Goal: Task Accomplishment & Management: Manage account settings

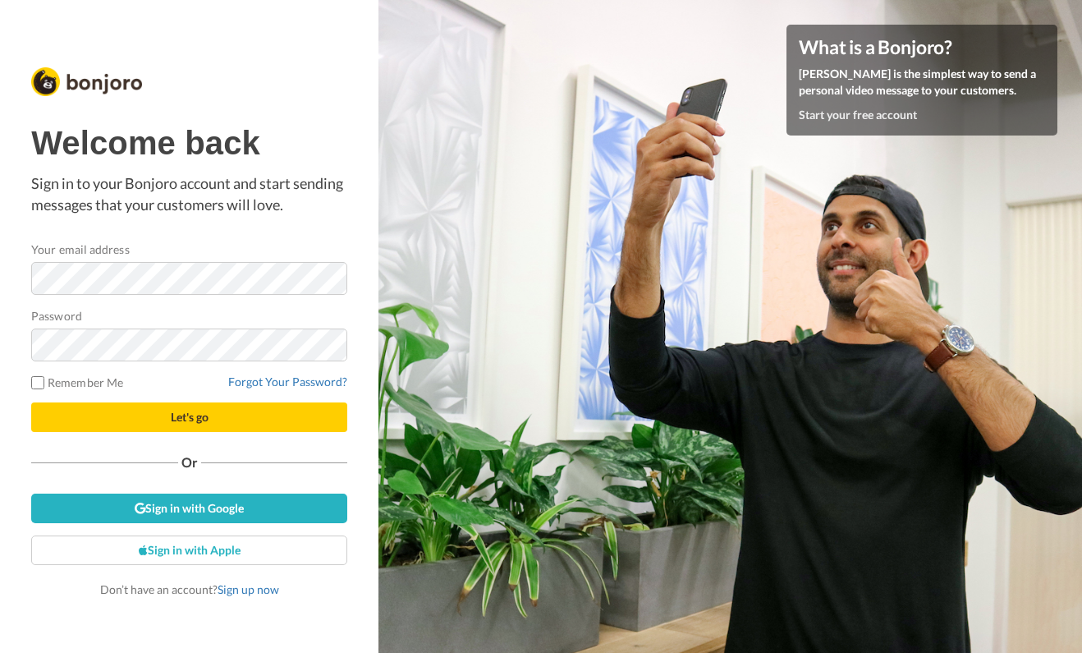
click at [63, 376] on label "Remember Me" at bounding box center [77, 381] width 92 height 17
click at [188, 409] on button "Let's go" at bounding box center [189, 417] width 316 height 30
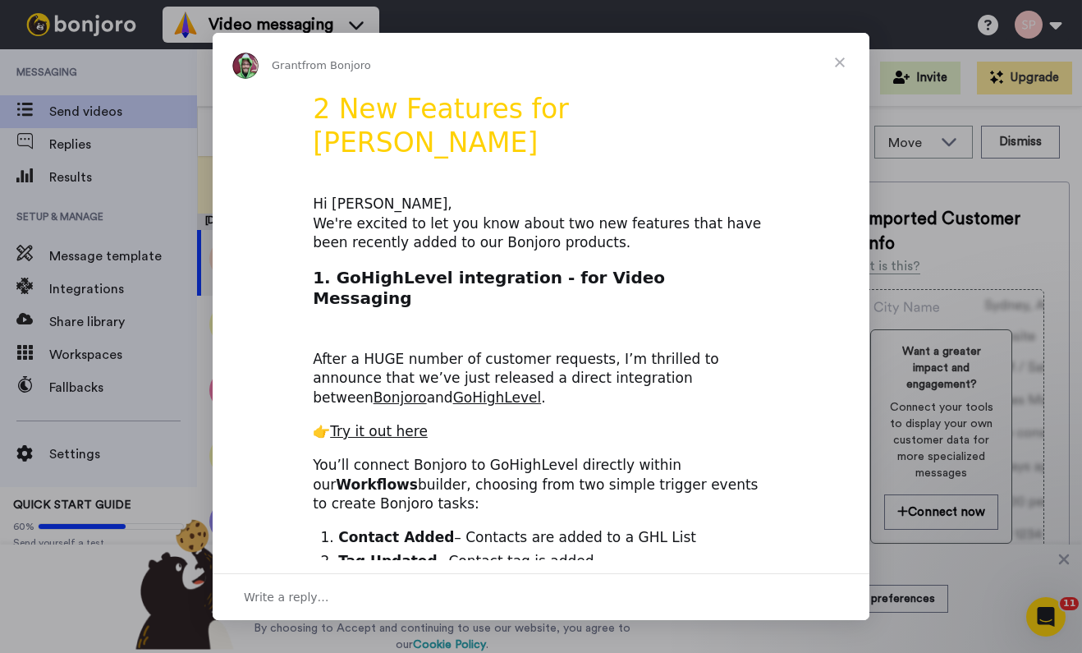
click at [840, 59] on span "Close" at bounding box center [839, 62] width 59 height 59
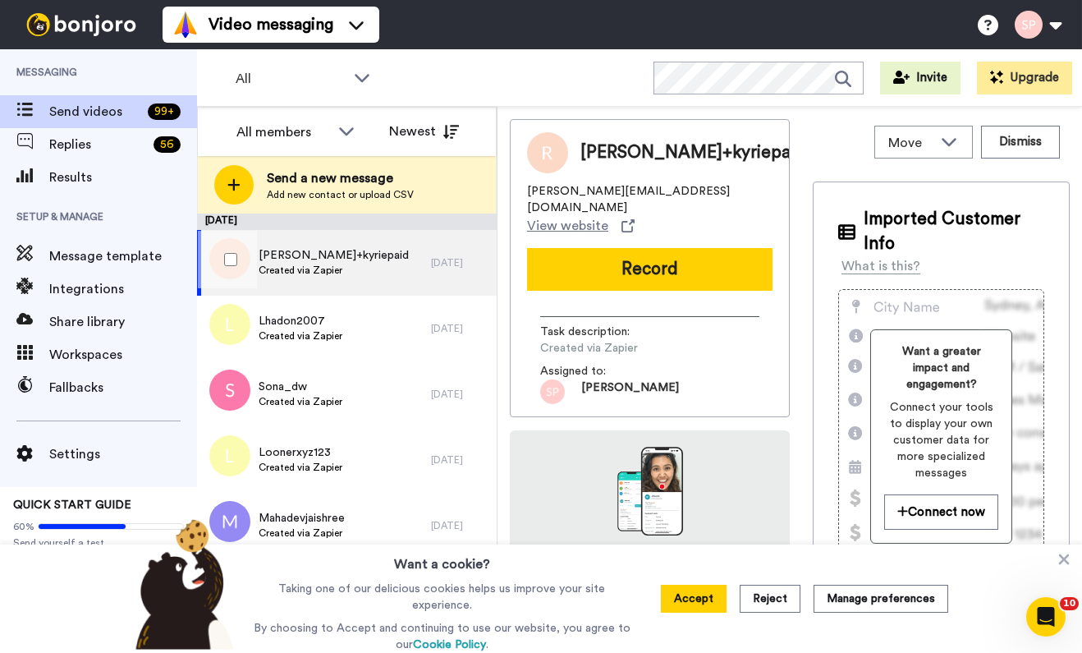
click at [344, 275] on div "[PERSON_NAME]+kyriepaid Created via Zapier" at bounding box center [314, 263] width 234 height 66
click at [561, 216] on span "View website" at bounding box center [567, 226] width 81 height 20
click at [1051, 27] on button at bounding box center [1037, 25] width 62 height 36
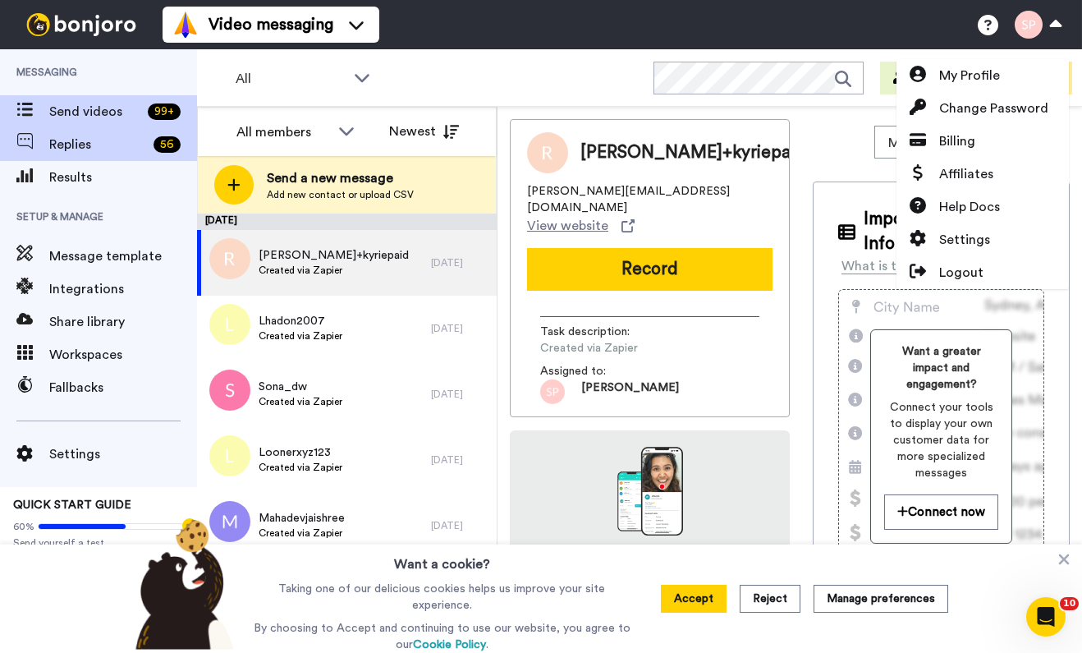
click at [95, 145] on span "Replies" at bounding box center [98, 145] width 98 height 20
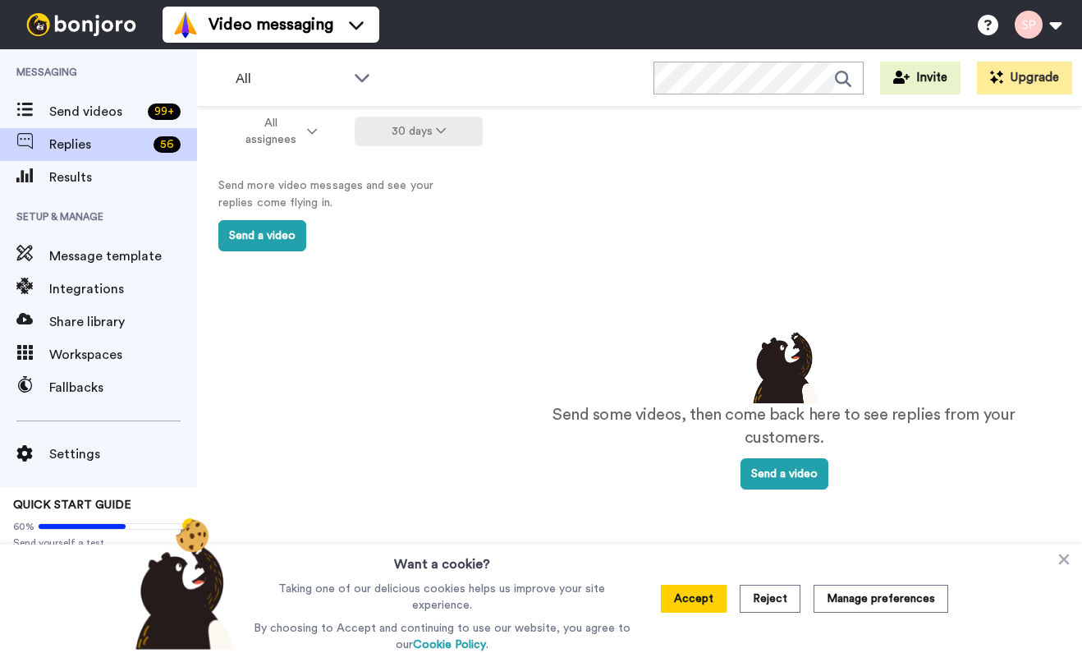
click at [418, 127] on button "30 days" at bounding box center [419, 132] width 129 height 30
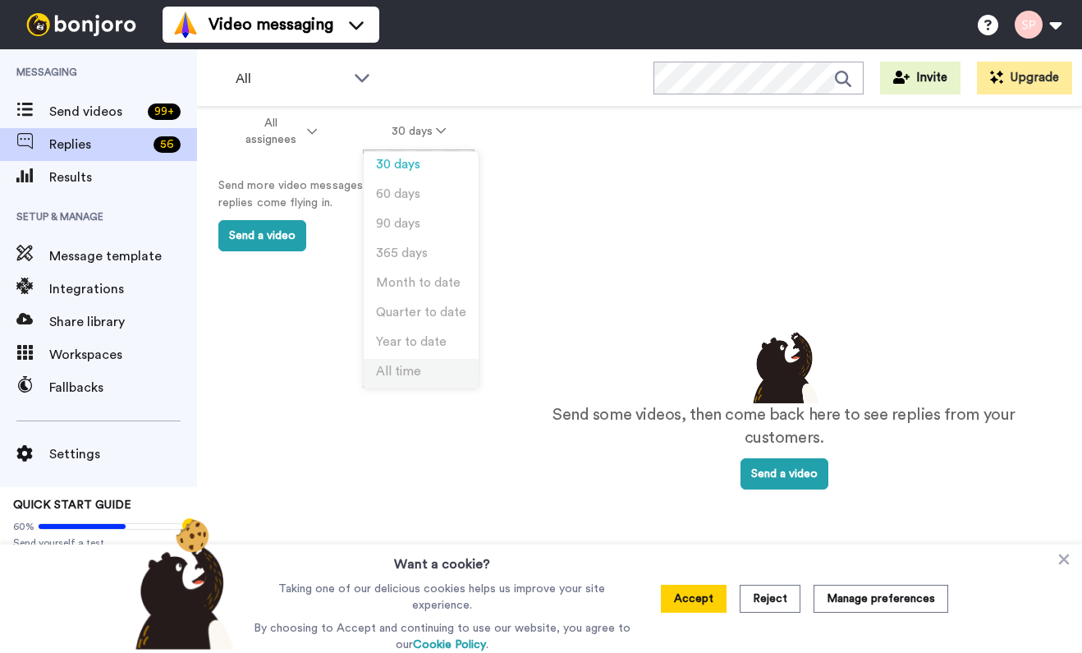
click at [391, 373] on span "All time" at bounding box center [398, 371] width 45 height 12
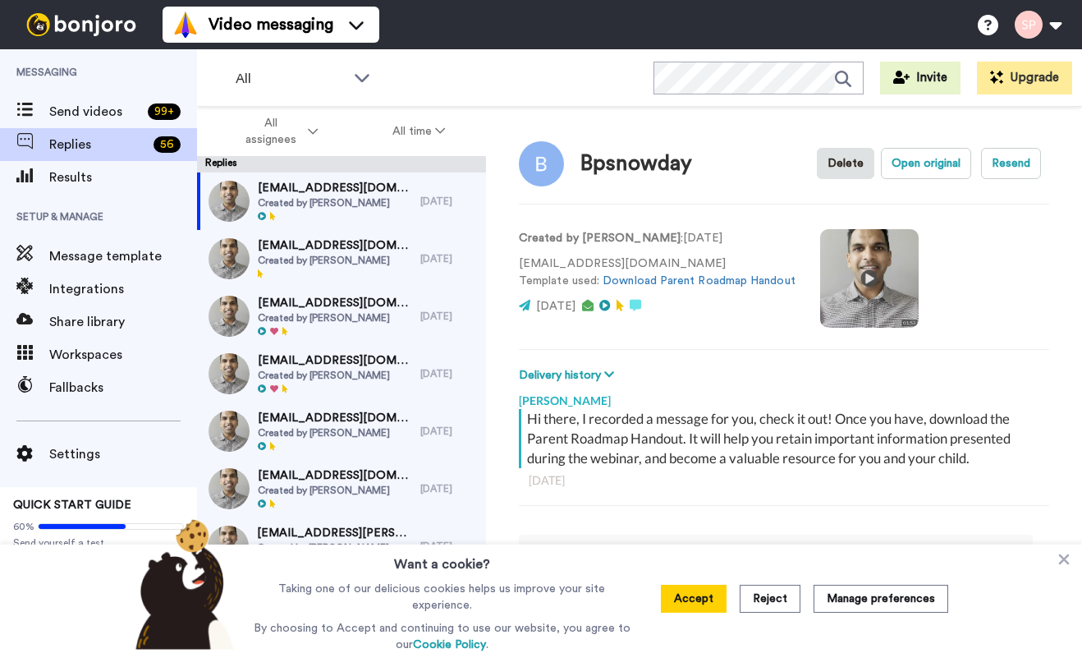
click at [319, 251] on span "eluyeyenkuwu@gmail.com" at bounding box center [335, 245] width 154 height 16
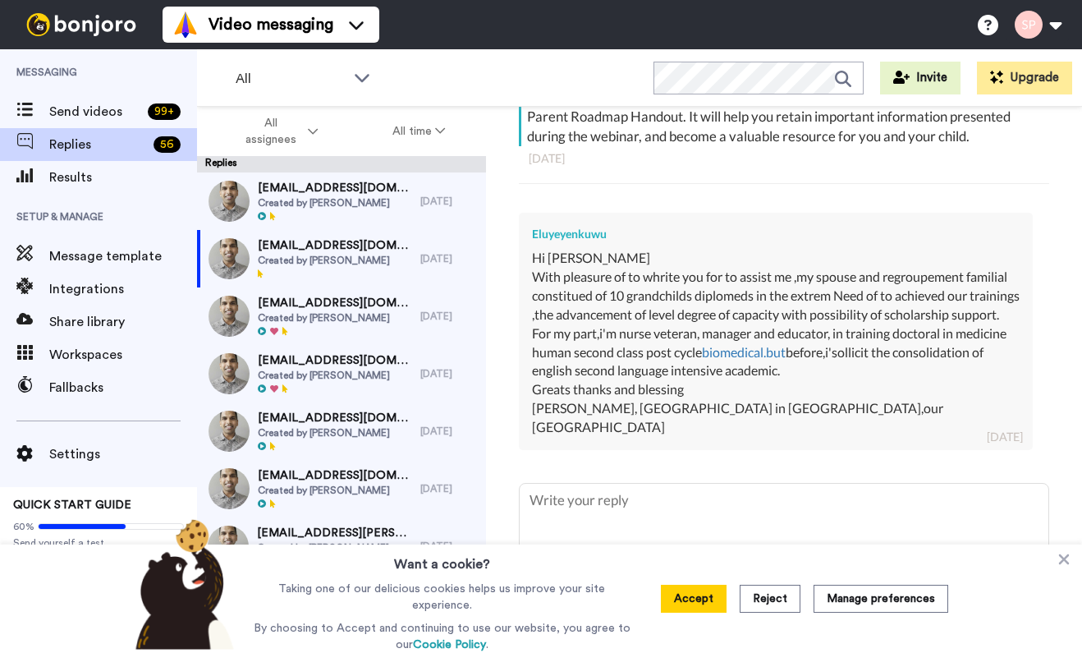
scroll to position [336, 0]
click at [293, 268] on div at bounding box center [335, 273] width 154 height 11
click at [311, 322] on span "Created by Shaan Patel" at bounding box center [335, 317] width 154 height 13
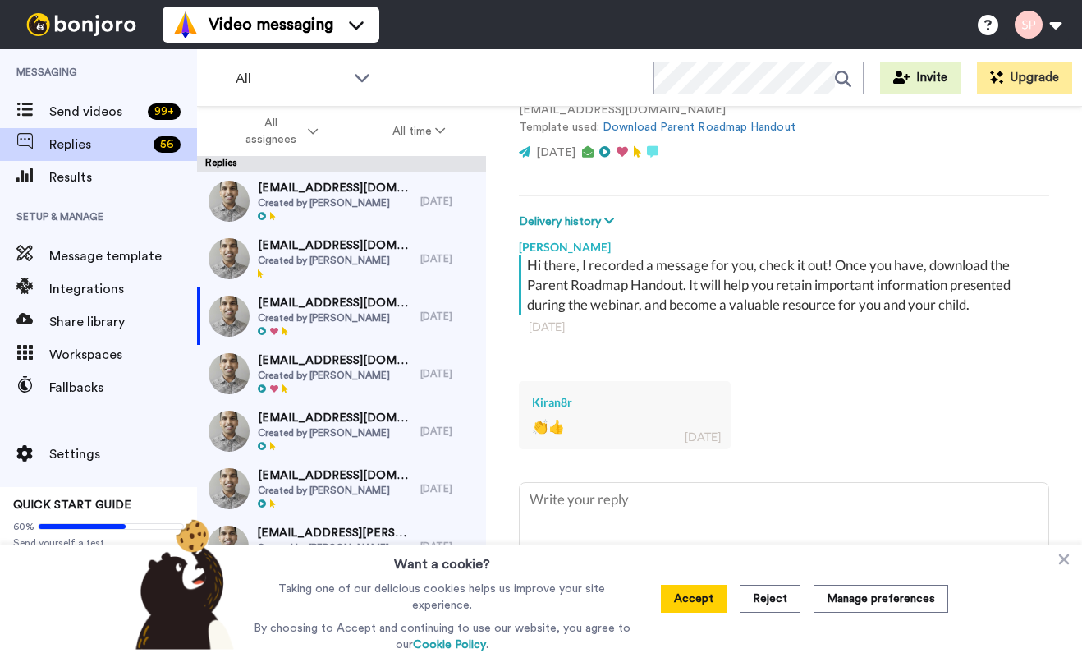
scroll to position [155, 0]
click at [301, 281] on div "eluyeyenkuwu@gmail.com Created by Shaan Patel" at bounding box center [308, 258] width 223 height 57
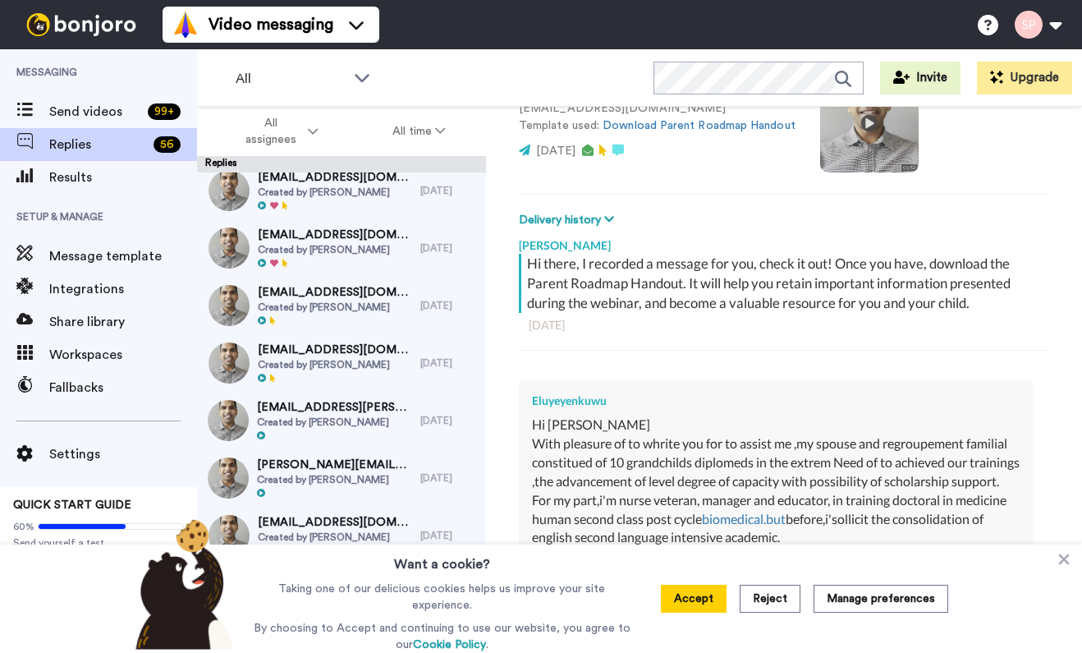
scroll to position [126, 0]
click at [332, 384] on div "Isaacjuliet2@hotmail.com Created by Shaan Patel" at bounding box center [308, 361] width 223 height 57
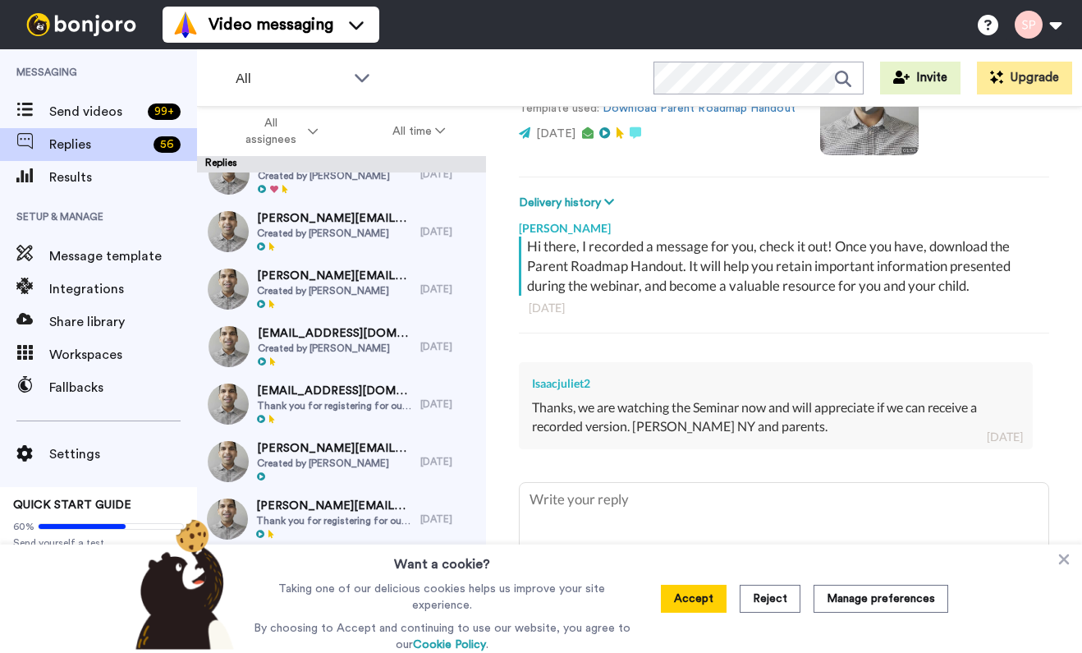
scroll to position [2383, 0]
click at [341, 465] on span "Created by Shaan Patel" at bounding box center [334, 462] width 155 height 13
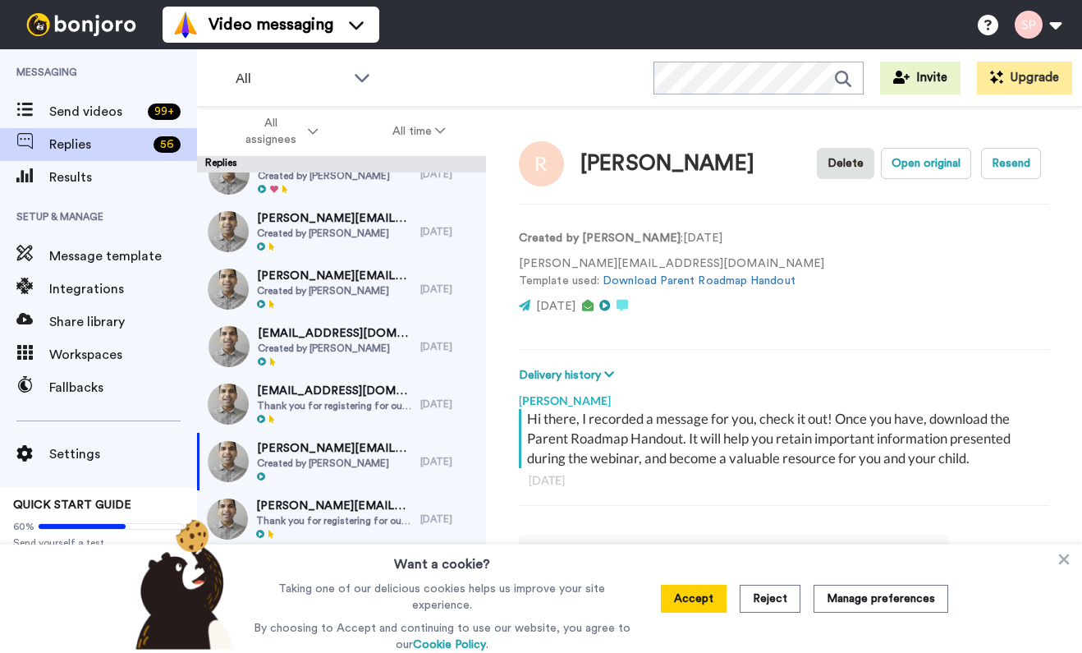
type textarea "x"
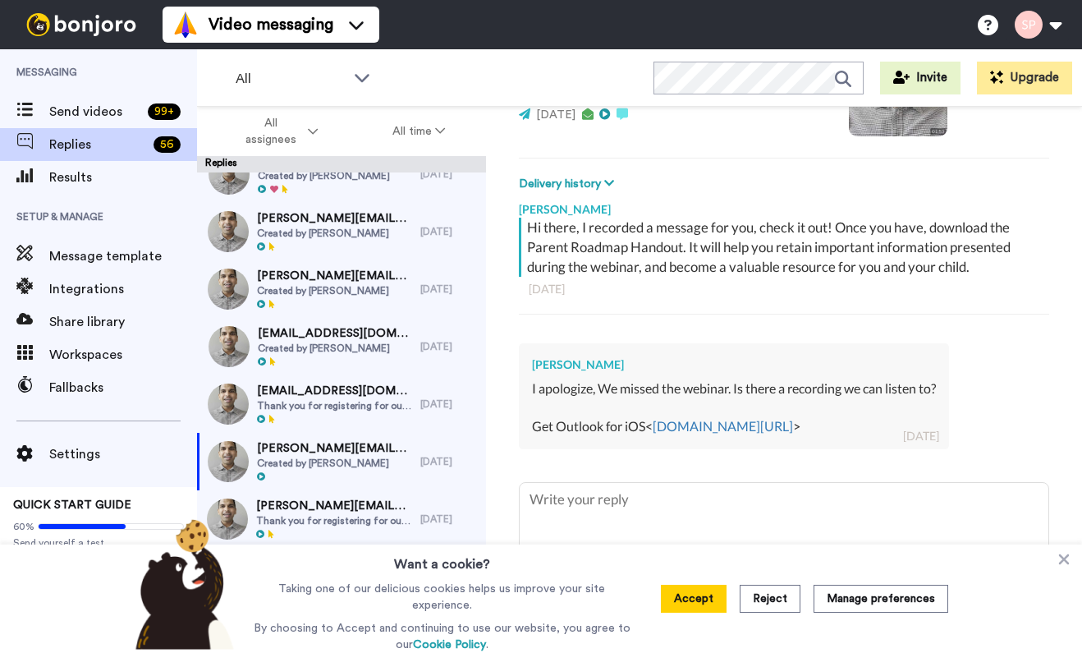
scroll to position [191, 0]
click at [1065, 34] on button at bounding box center [1037, 25] width 62 height 36
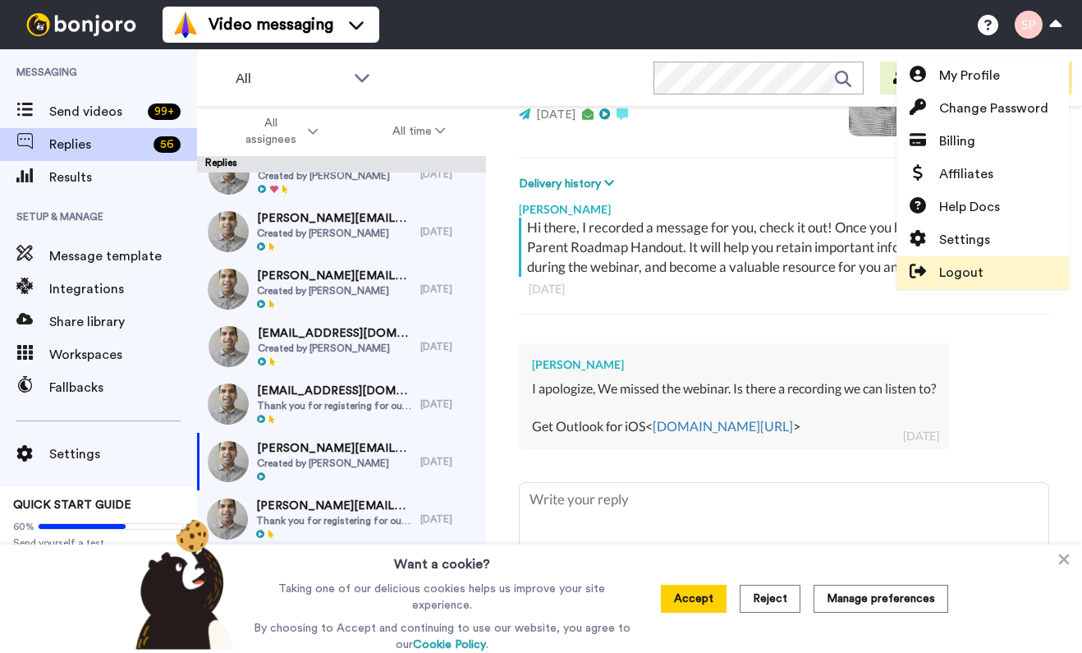
click at [955, 264] on span "Logout" at bounding box center [961, 273] width 44 height 20
